Goal: Information Seeking & Learning: Learn about a topic

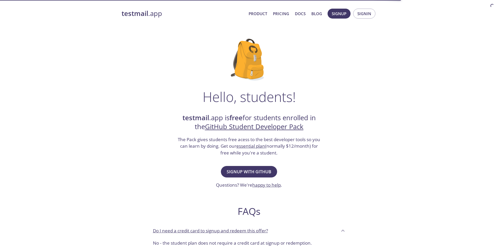
click at [372, 133] on div "Hello, students! testmail .app is free for students enrolled in the GitHub Stud…" at bounding box center [249, 189] width 255 height 319
click at [143, 15] on strong "testmail" at bounding box center [135, 13] width 27 height 9
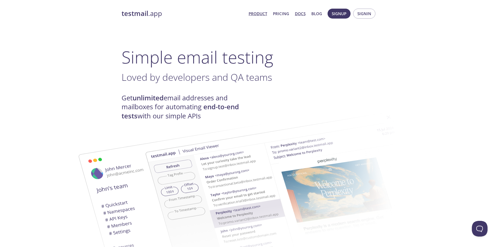
click at [297, 13] on link "Docs" at bounding box center [300, 13] width 11 height 7
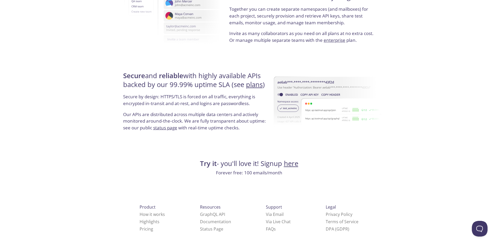
scroll to position [949, 0]
click at [140, 228] on link "Pricing" at bounding box center [147, 229] width 14 height 6
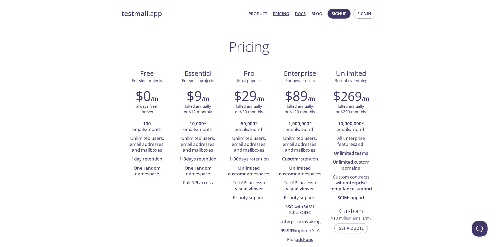
click at [304, 13] on link "Docs" at bounding box center [300, 13] width 11 height 7
